Goal: Information Seeking & Learning: Learn about a topic

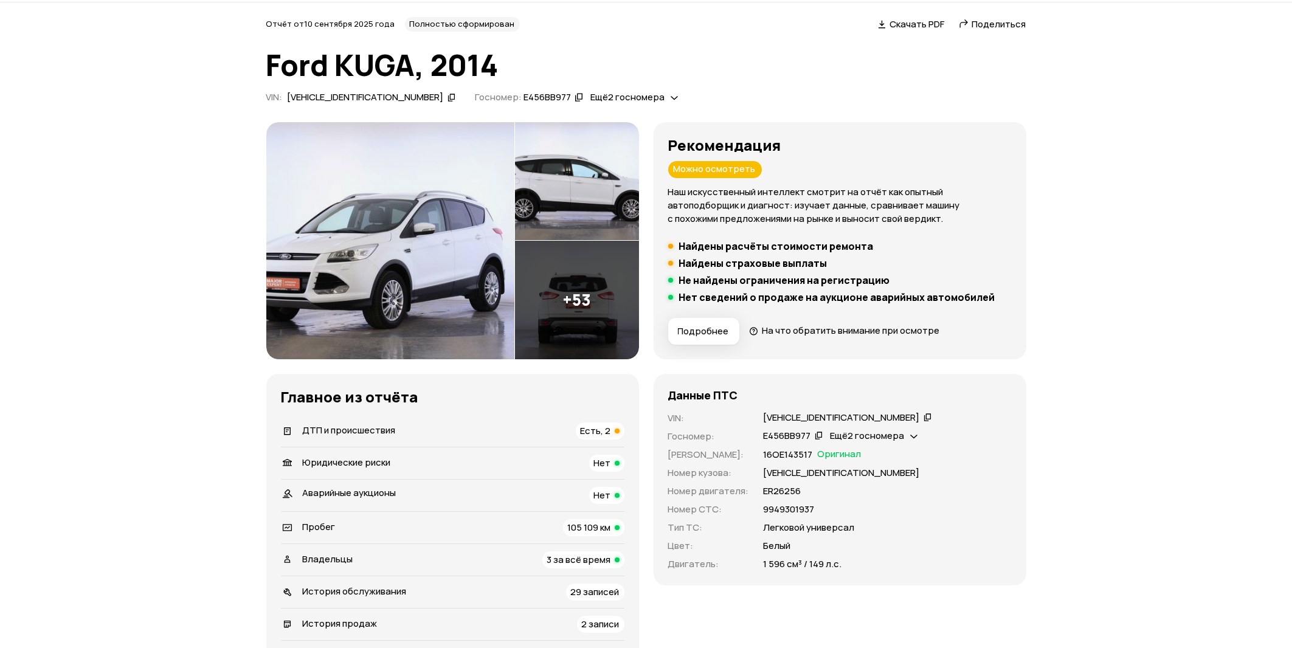
scroll to position [65, 0]
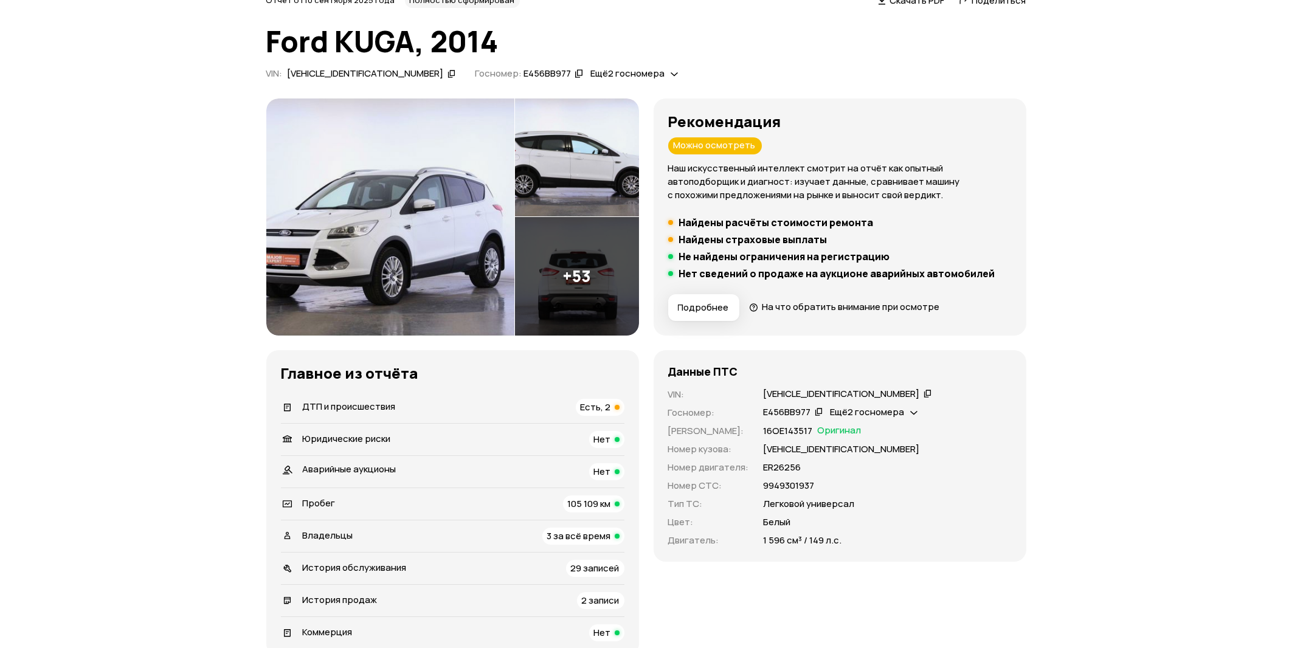
click at [353, 407] on span "ДТП и происшествия" at bounding box center [349, 406] width 93 height 13
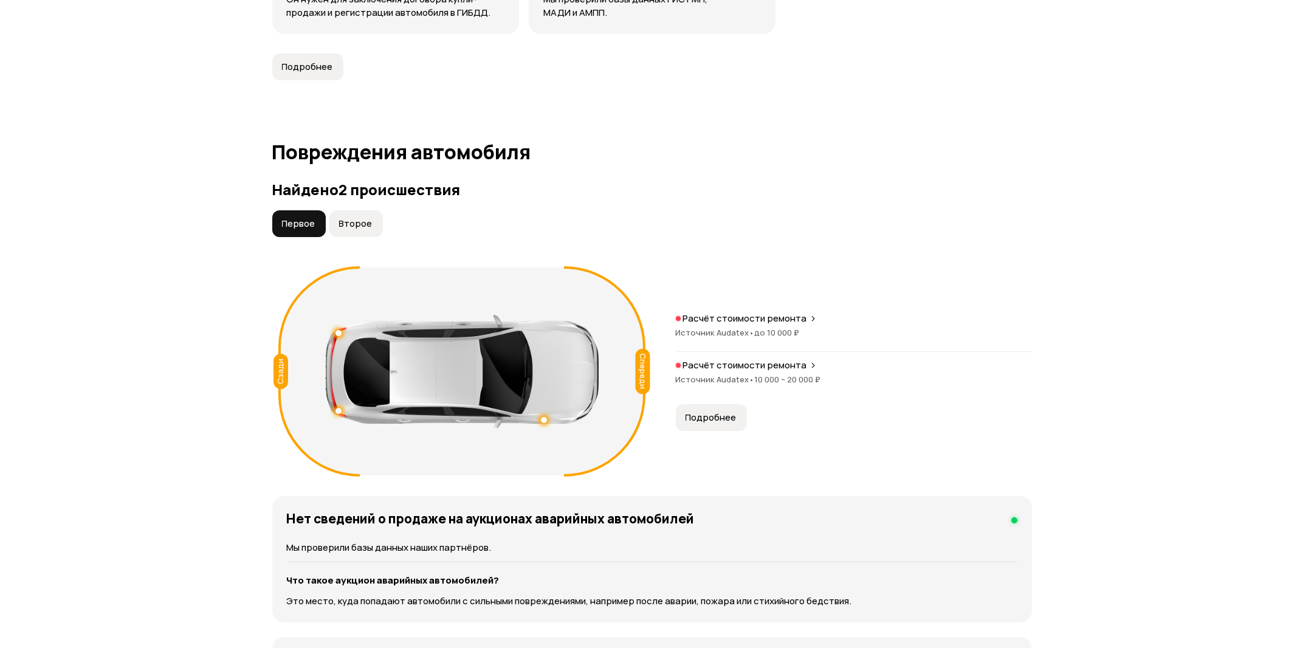
scroll to position [1260, 0]
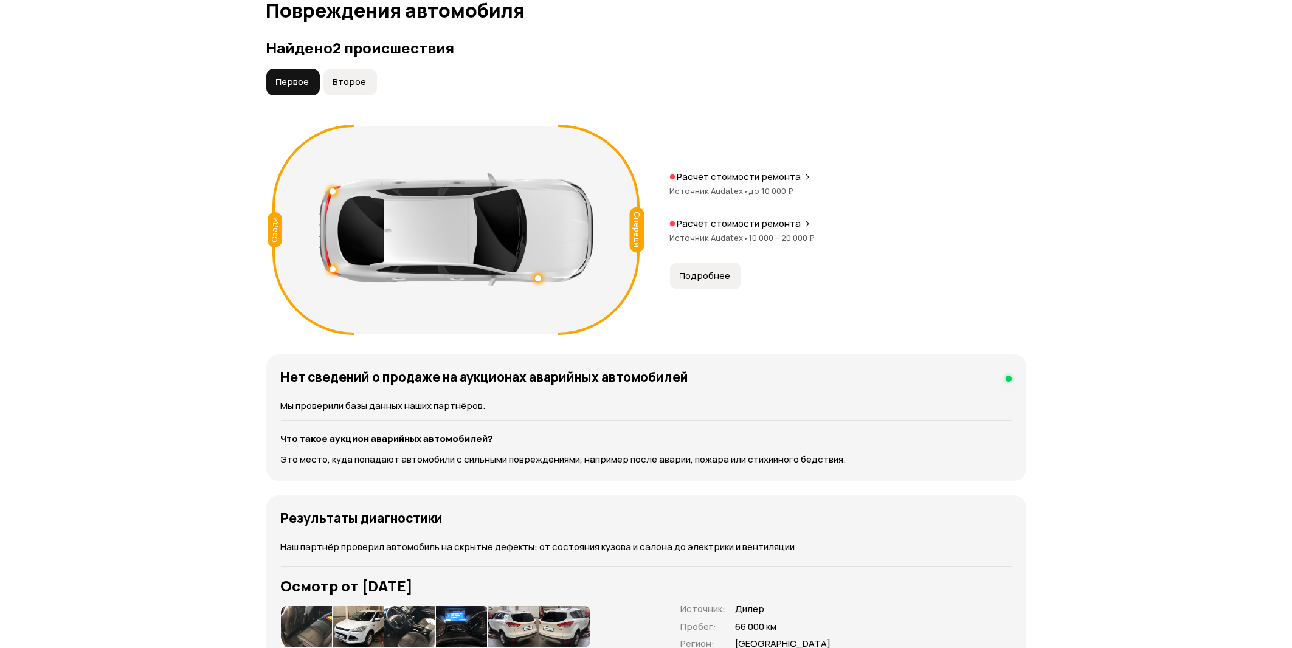
click at [722, 186] on div "Источник Audatex • до 10 000 ₽" at bounding box center [848, 190] width 356 height 11
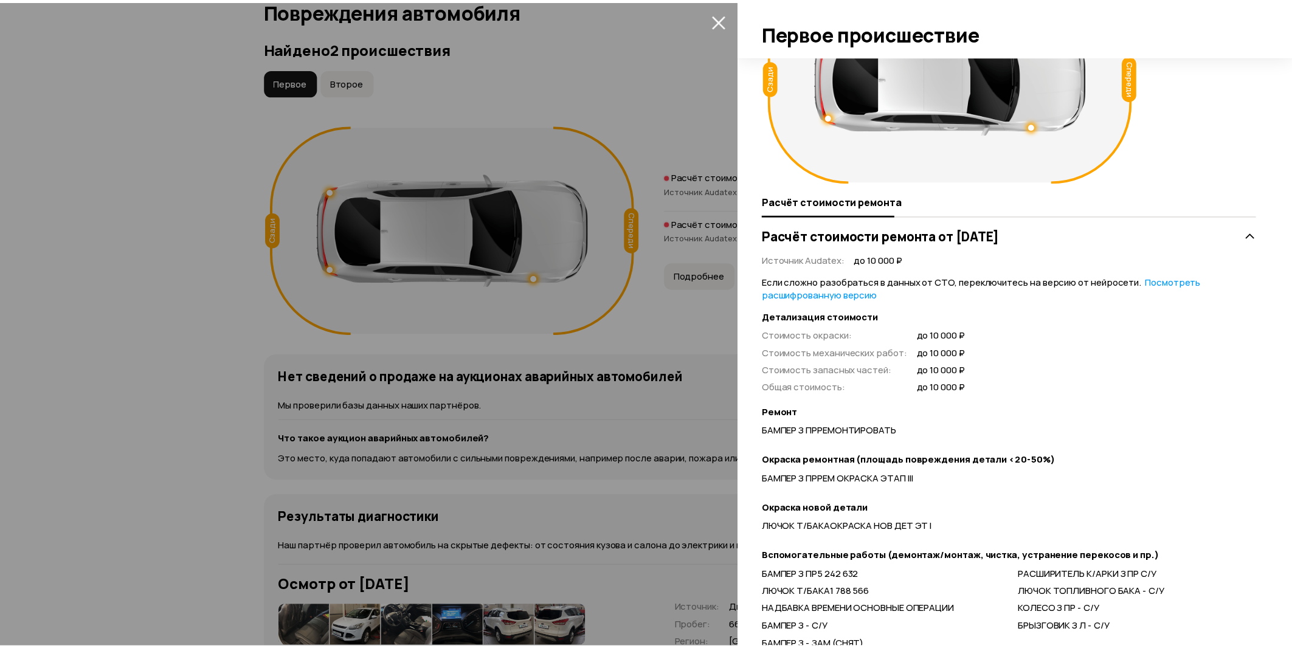
scroll to position [183, 0]
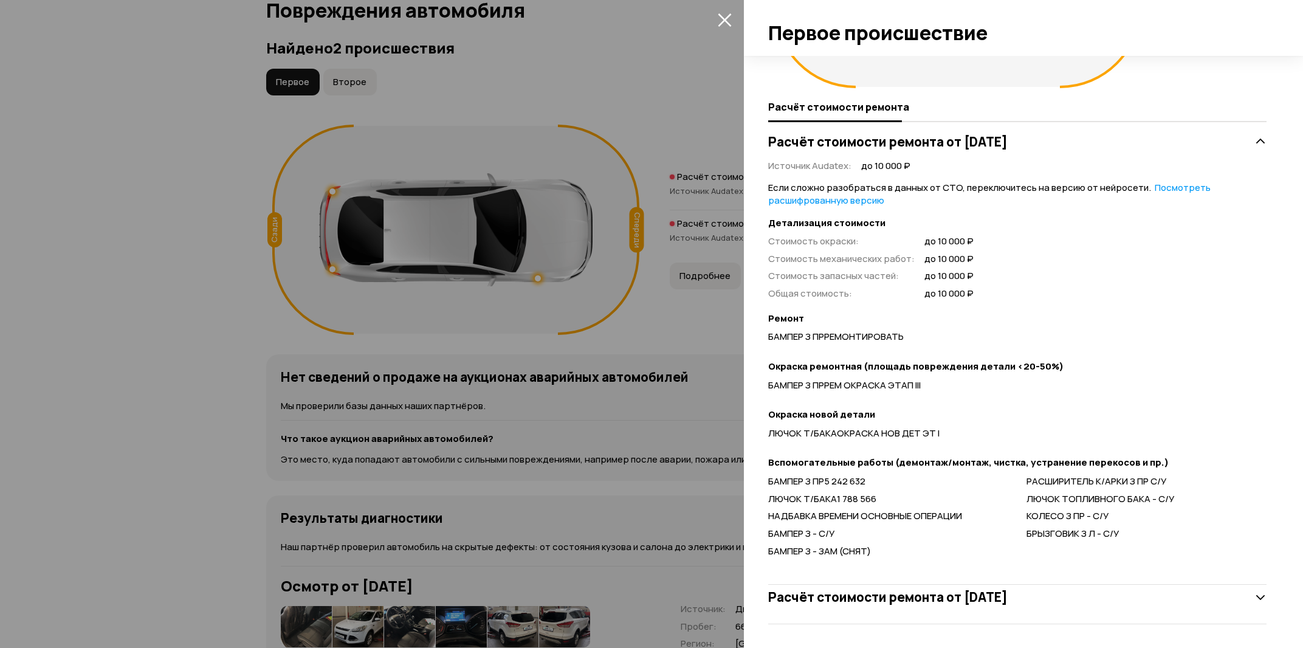
click at [687, 315] on div at bounding box center [651, 324] width 1303 height 648
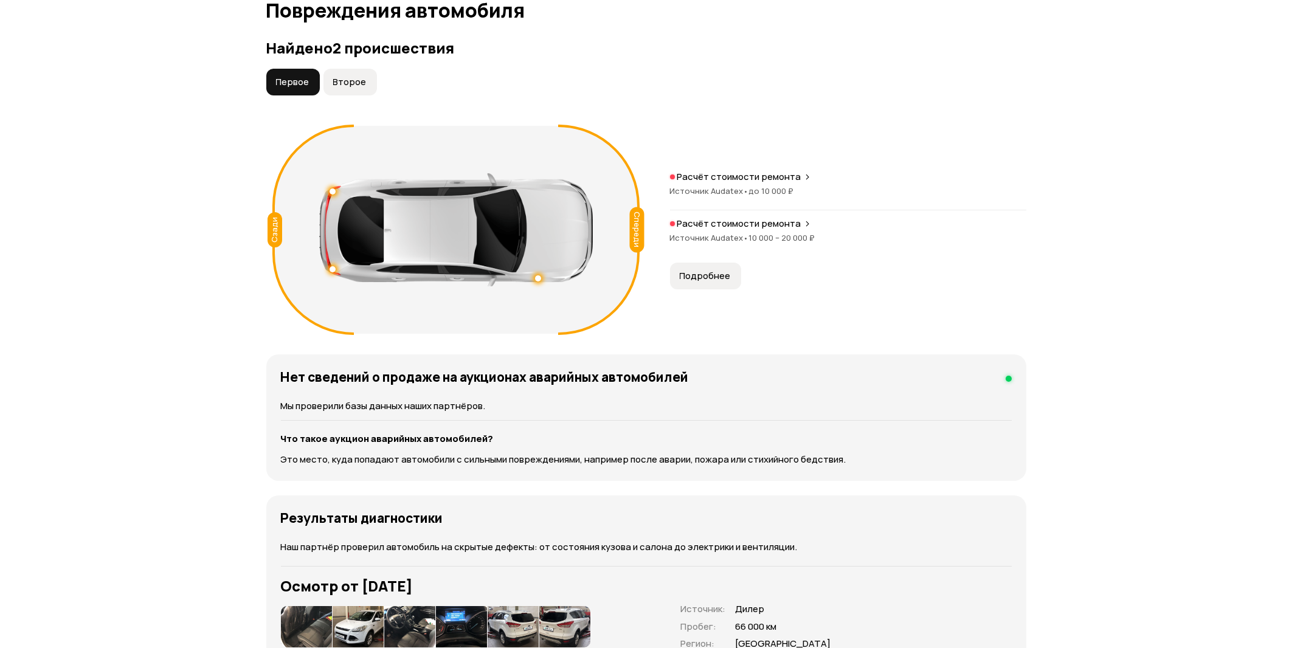
click at [723, 220] on p "Расчёт стоимости ремонта" at bounding box center [739, 224] width 124 height 12
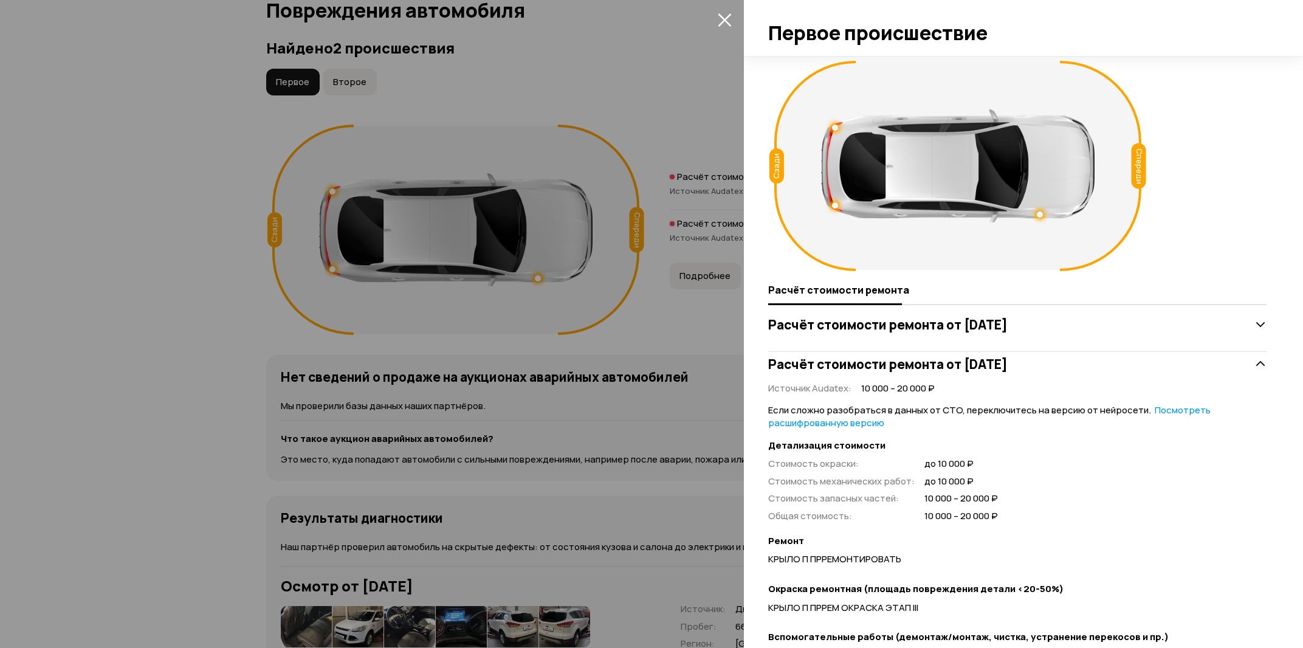
drag, startPoint x: 723, startPoint y: 328, endPoint x: 582, endPoint y: 210, distance: 184.2
click at [710, 320] on div at bounding box center [651, 324] width 1303 height 648
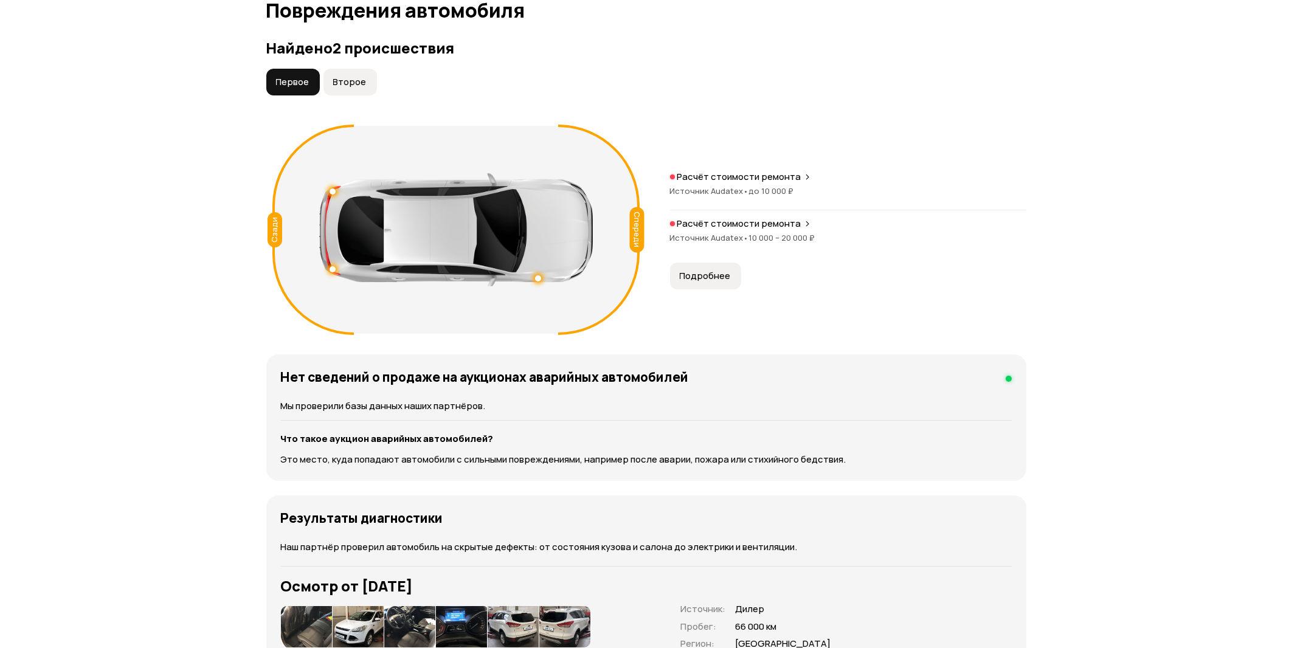
click at [350, 74] on button "Второе" at bounding box center [349, 82] width 53 height 27
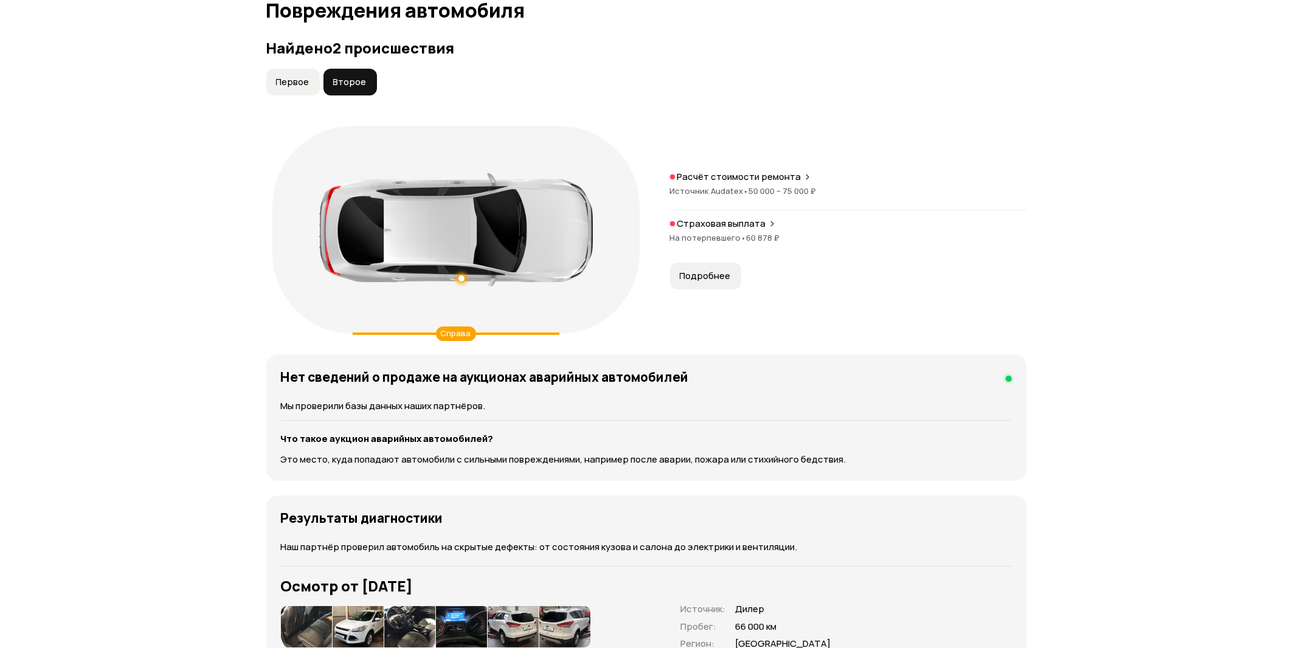
click at [720, 223] on p "Страховая выплата" at bounding box center [721, 224] width 89 height 12
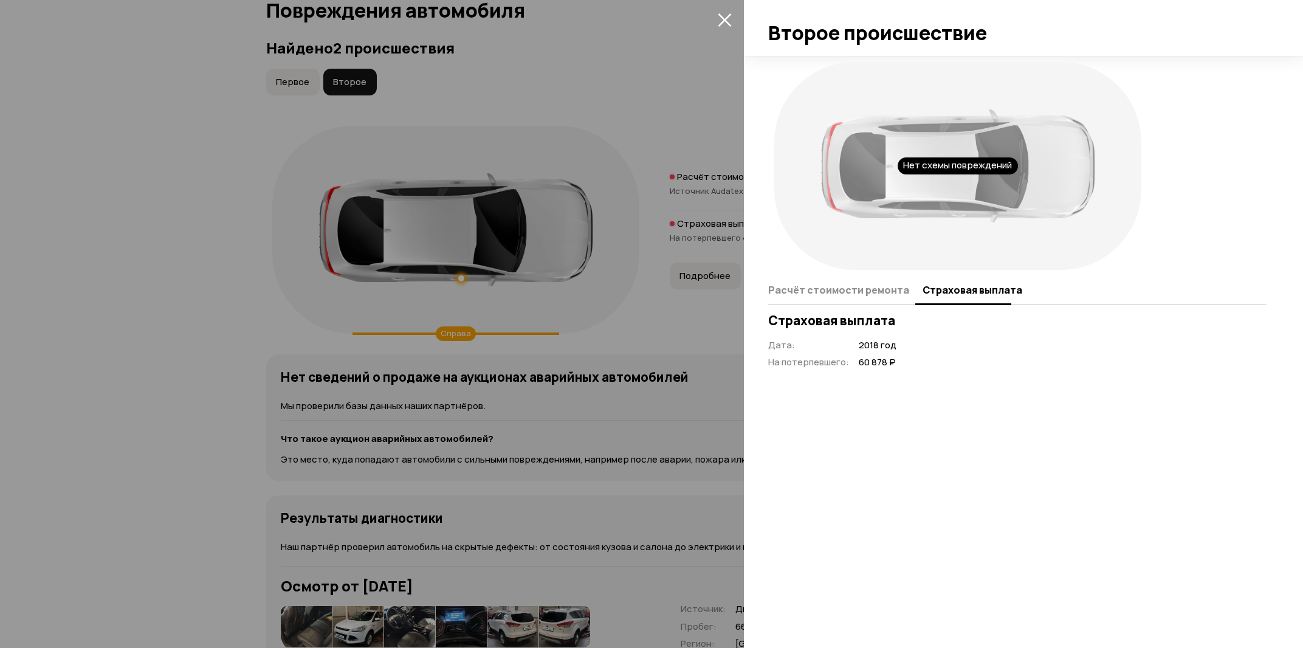
click at [636, 137] on div at bounding box center [651, 324] width 1303 height 648
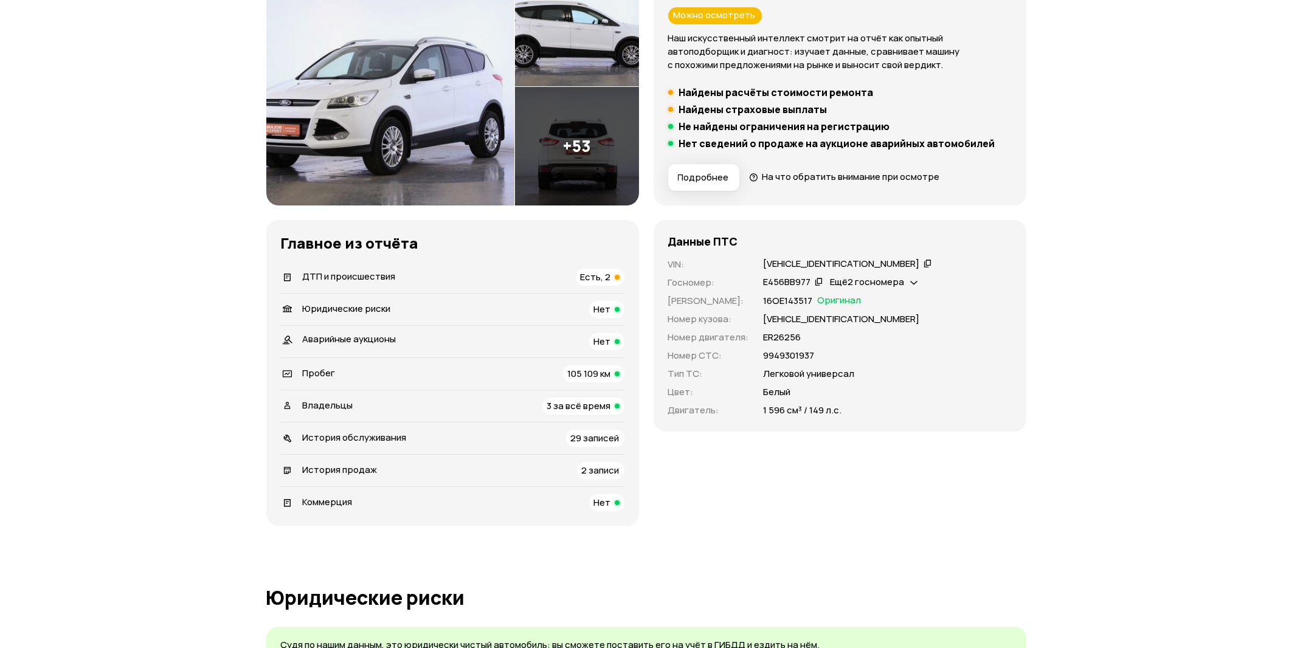
scroll to position [0, 0]
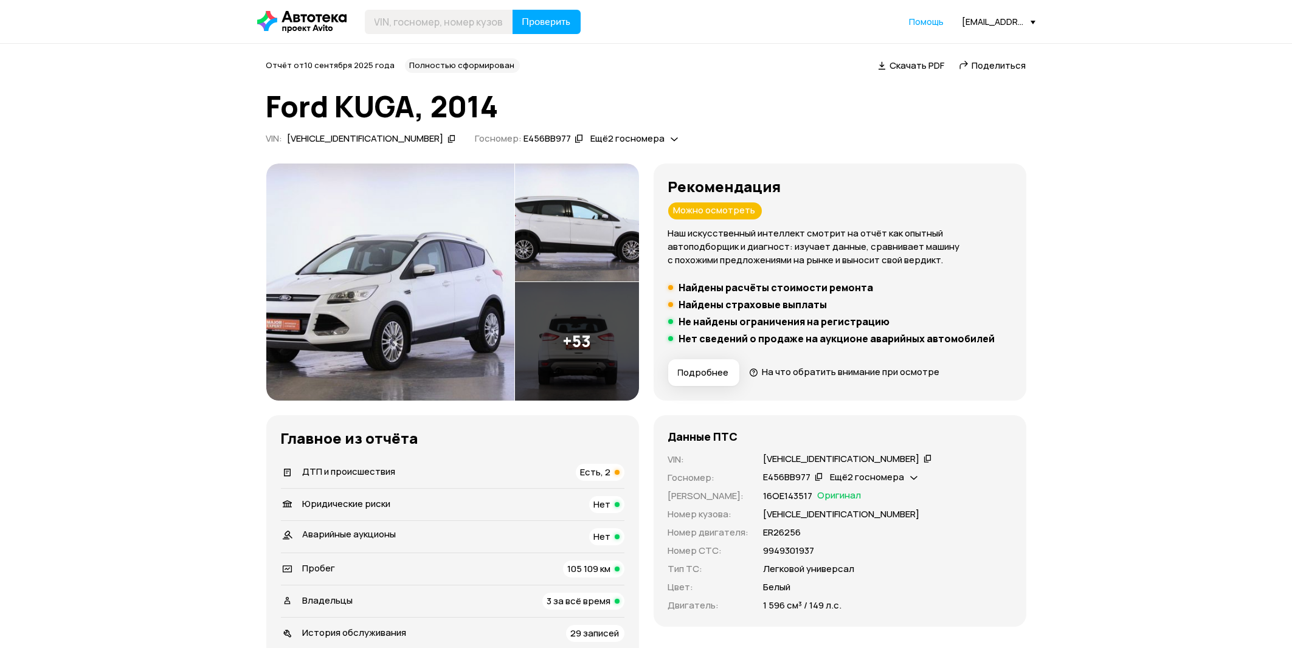
click at [523, 138] on div "Е456ВВ977" at bounding box center [546, 138] width 47 height 13
copy div "Е456ВВ977"
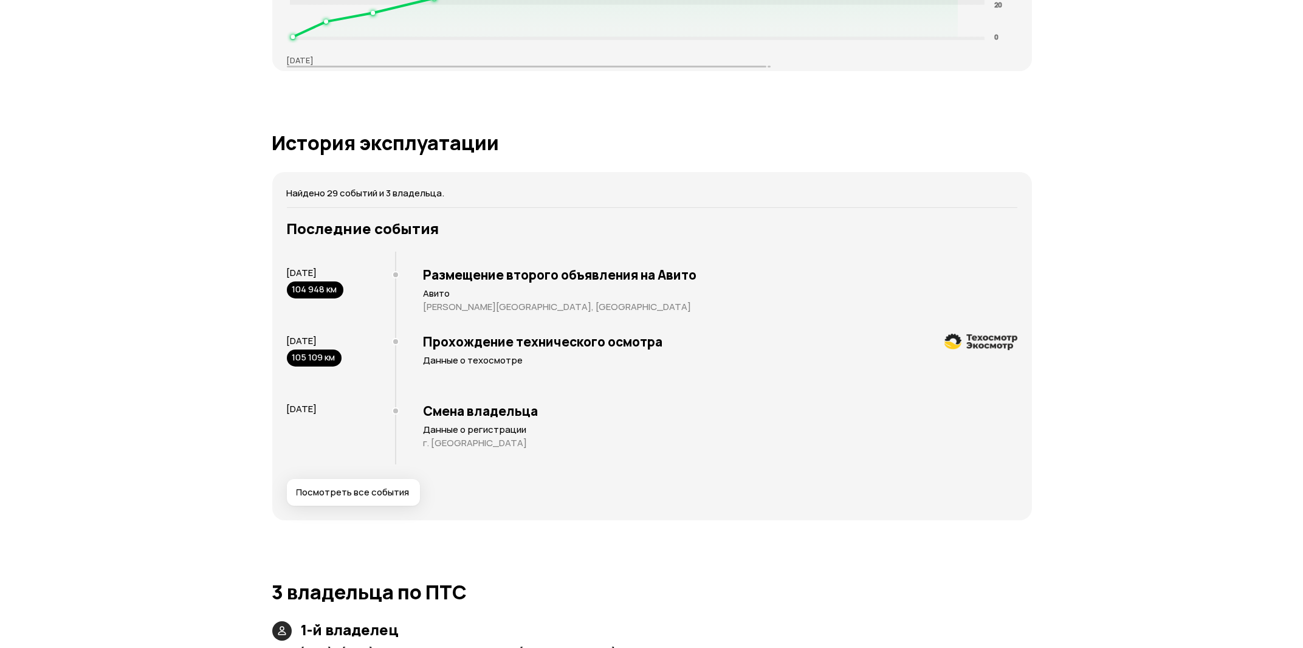
scroll to position [2410, 0]
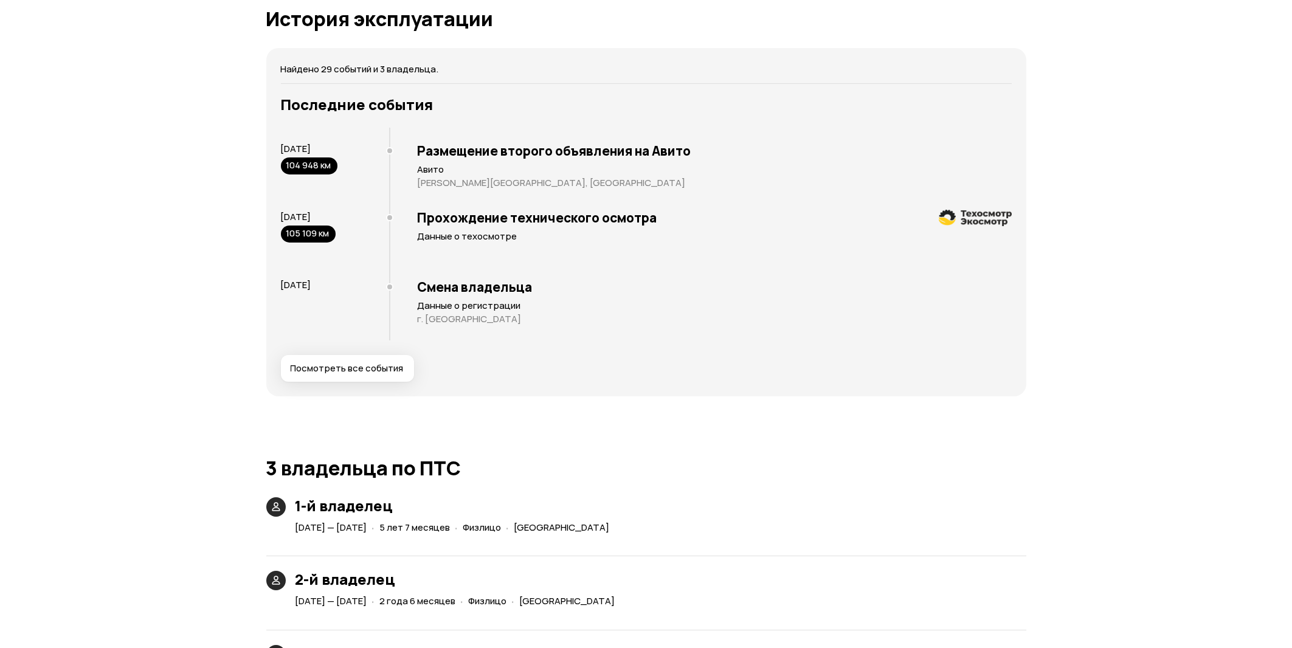
click at [368, 365] on span "Посмотреть все события" at bounding box center [347, 368] width 113 height 12
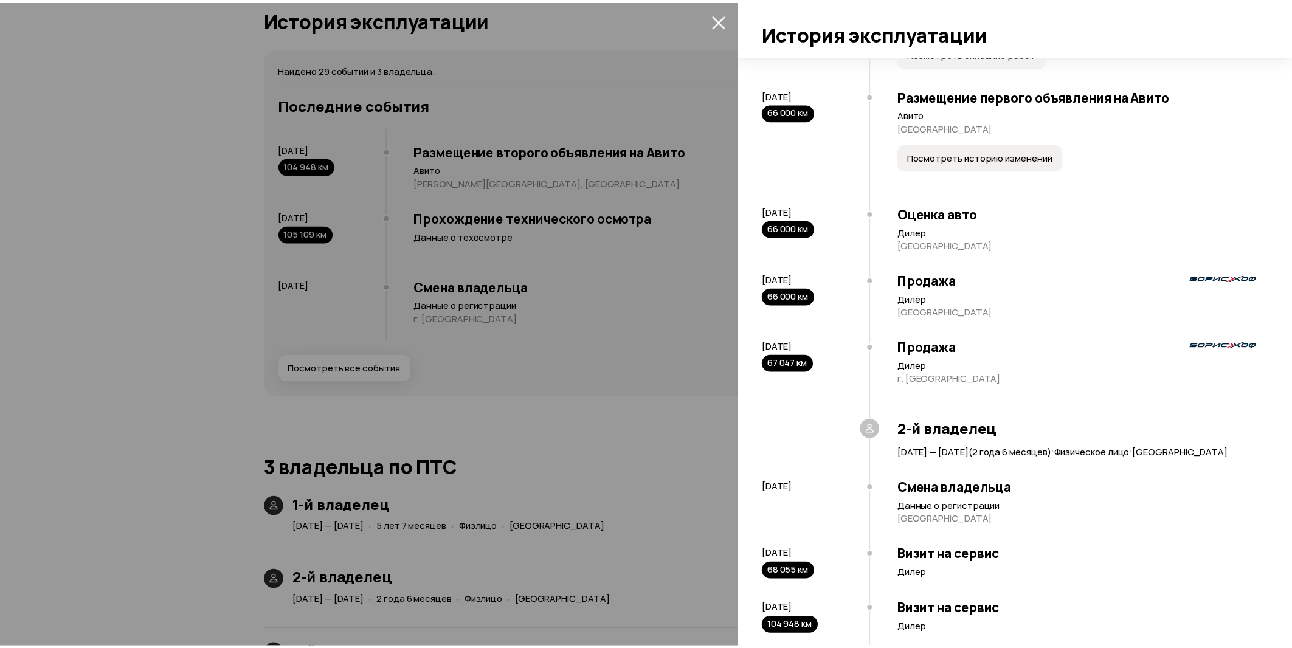
scroll to position [1647, 0]
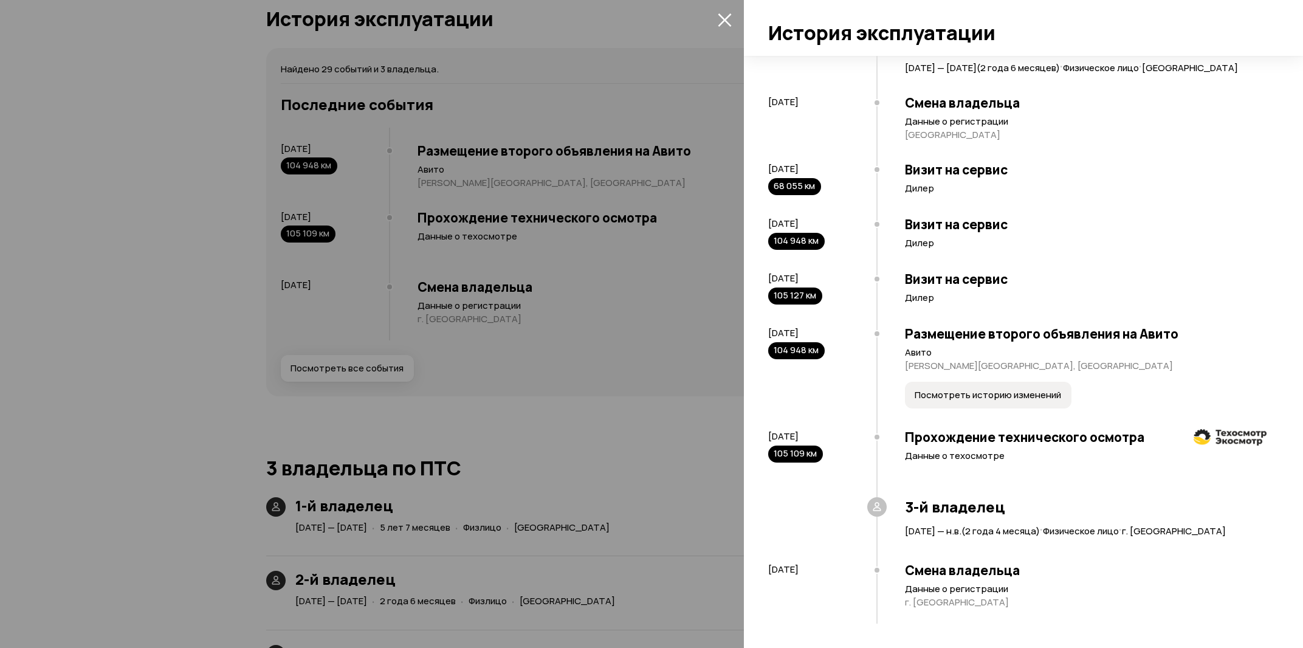
drag, startPoint x: 833, startPoint y: 452, endPoint x: 768, endPoint y: 452, distance: 64.4
click at [768, 452] on div "[DATE] 105 109 км" at bounding box center [822, 446] width 108 height 32
drag, startPoint x: 769, startPoint y: 438, endPoint x: 844, endPoint y: 432, distance: 74.4
click at [844, 432] on div "[DATE] 105 109 км" at bounding box center [822, 446] width 108 height 32
click at [848, 428] on div "[DATE] 105 109 км" at bounding box center [822, 459] width 108 height 78
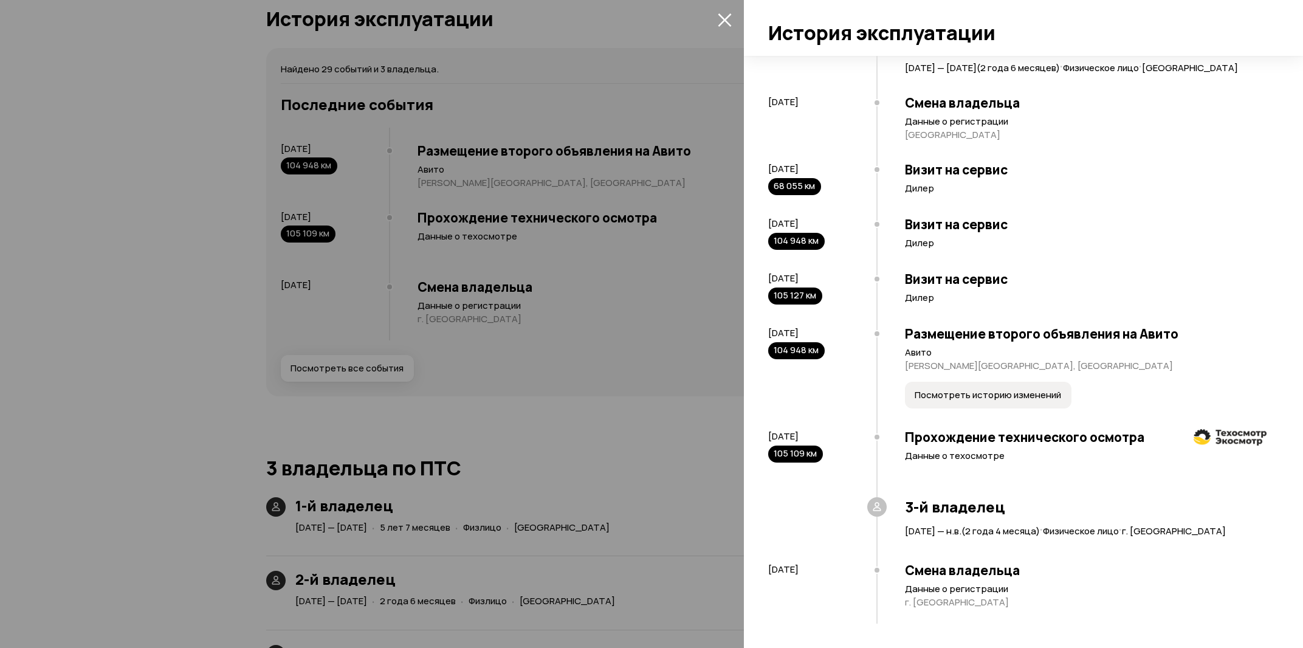
drag, startPoint x: 652, startPoint y: 481, endPoint x: 638, endPoint y: 483, distance: 14.2
click at [650, 481] on div at bounding box center [651, 324] width 1303 height 648
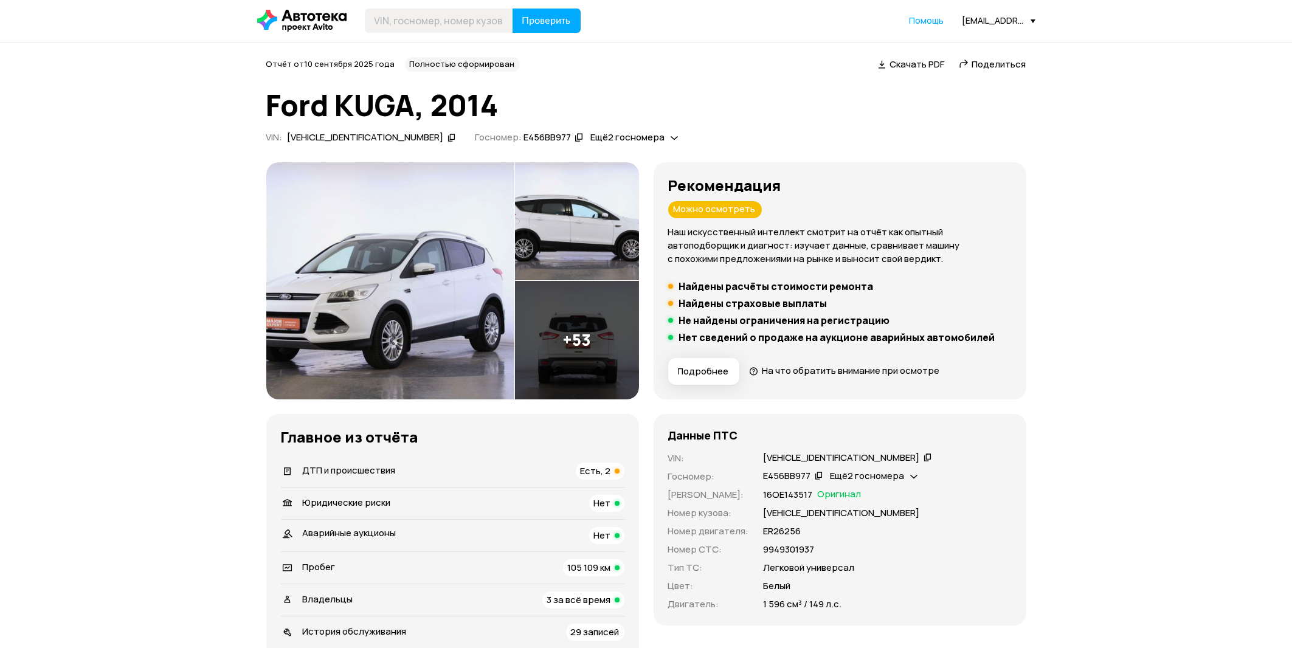
scroll to position [0, 0]
